Goal: Information Seeking & Learning: Check status

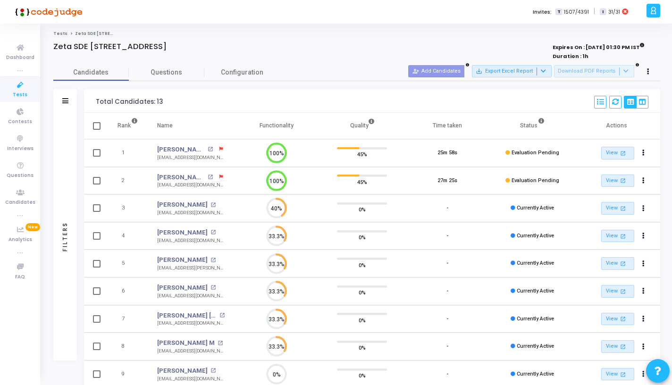
click at [19, 86] on icon at bounding box center [20, 85] width 20 height 12
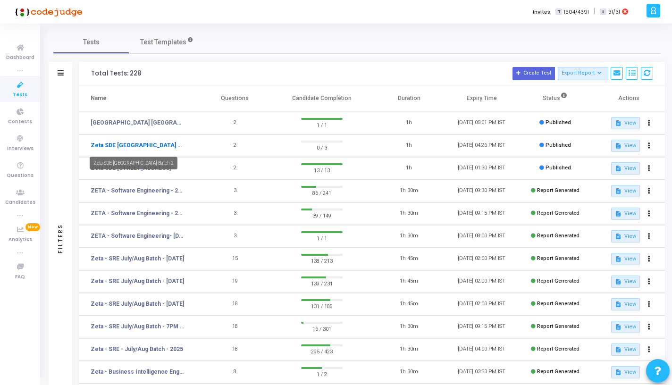
click at [152, 144] on link "Zeta SDE [GEOGRAPHIC_DATA] Batch 2" at bounding box center [137, 145] width 93 height 8
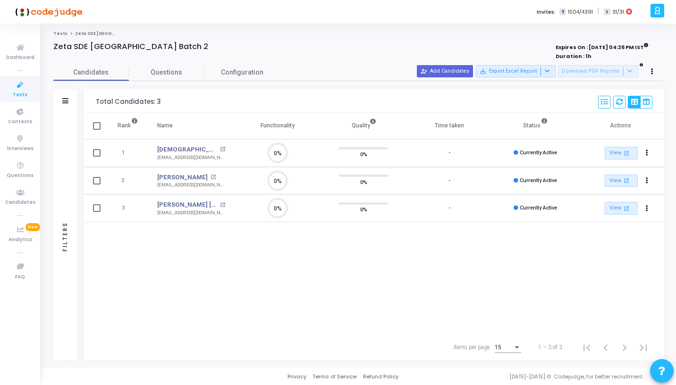
scroll to position [4, 4]
click at [26, 90] on icon at bounding box center [20, 85] width 20 height 12
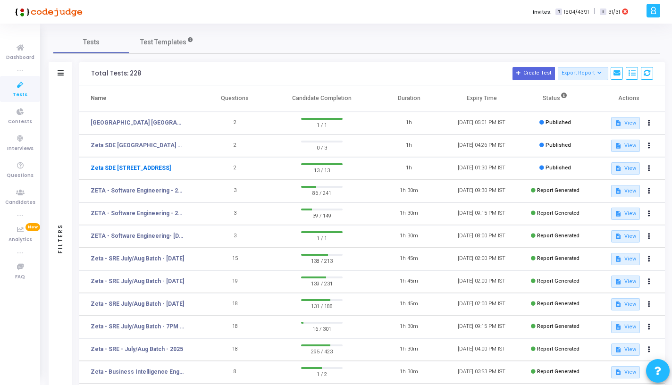
click at [164, 167] on link "Zeta SDE [STREET_ADDRESS]" at bounding box center [131, 168] width 80 height 8
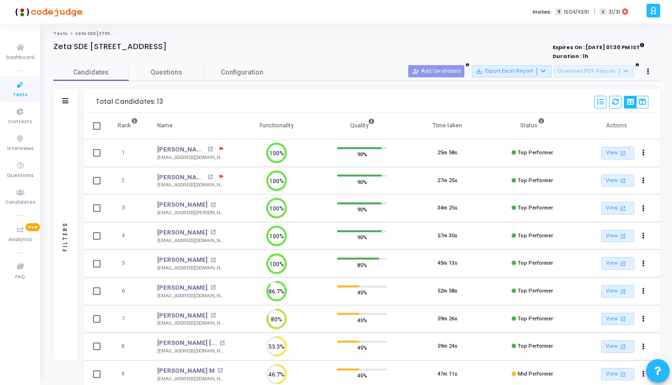
click at [15, 80] on icon at bounding box center [20, 85] width 20 height 12
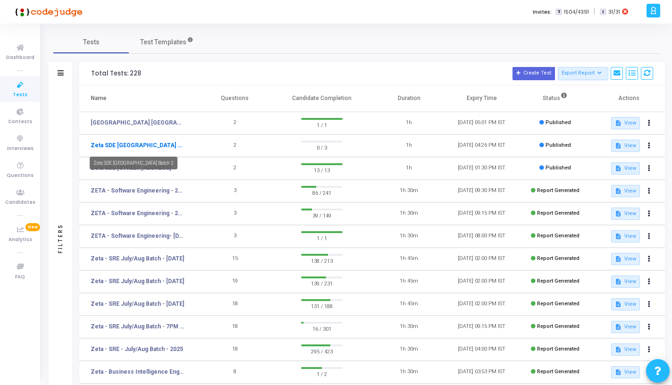
click at [154, 142] on link "Zeta SDE [GEOGRAPHIC_DATA] Batch 2" at bounding box center [137, 145] width 93 height 8
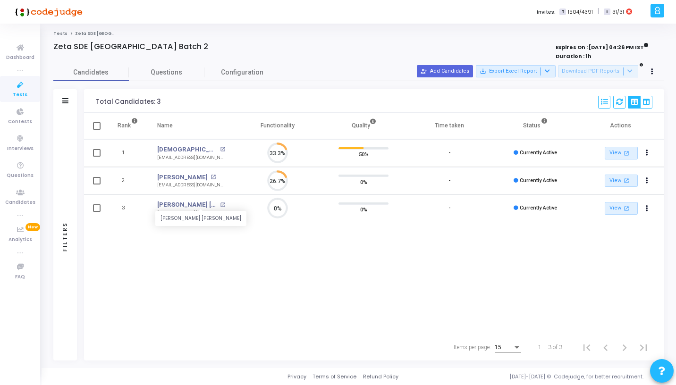
scroll to position [20, 24]
click at [184, 150] on link "[DEMOGRAPHIC_DATA][PERSON_NAME][DEMOGRAPHIC_DATA]" at bounding box center [187, 149] width 60 height 9
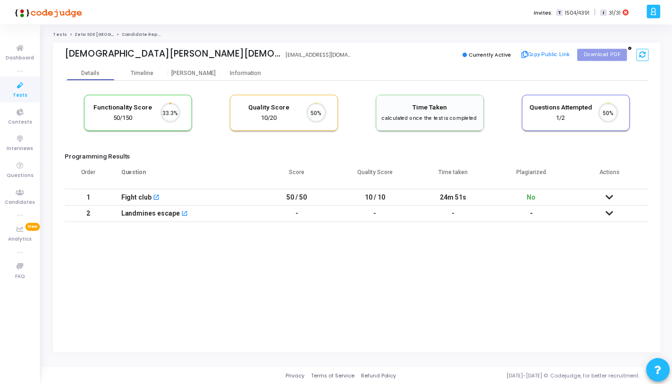
scroll to position [20, 24]
click at [26, 94] on link "Tests" at bounding box center [20, 89] width 40 height 26
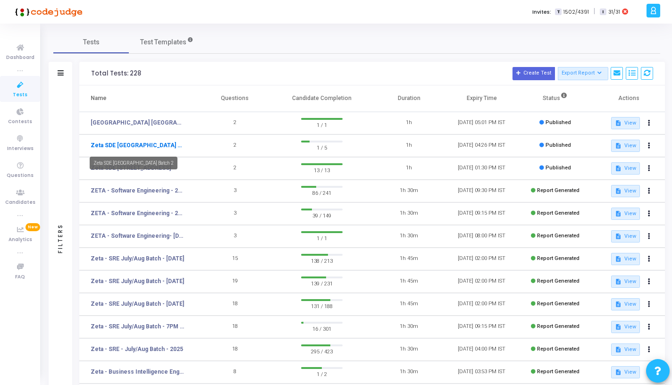
click at [158, 149] on link "Zeta SDE [GEOGRAPHIC_DATA] Batch 2" at bounding box center [137, 145] width 93 height 8
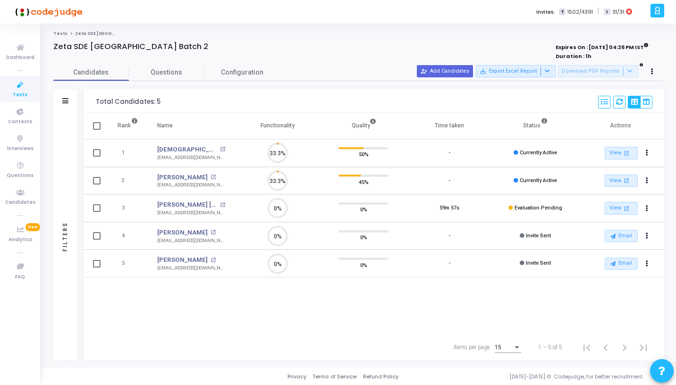
scroll to position [20, 24]
click at [182, 180] on link "[PERSON_NAME]" at bounding box center [182, 177] width 50 height 9
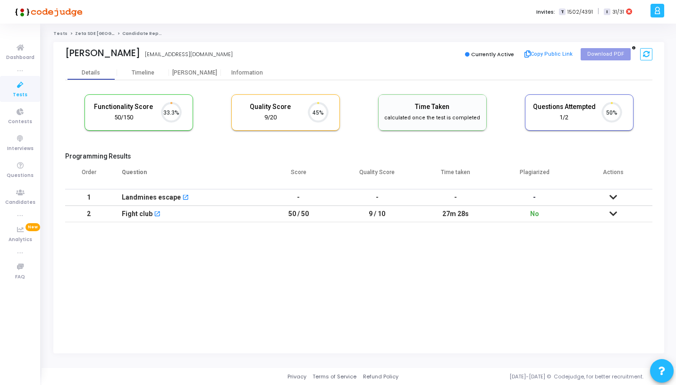
scroll to position [20, 24]
